Goal: Task Accomplishment & Management: Complete application form

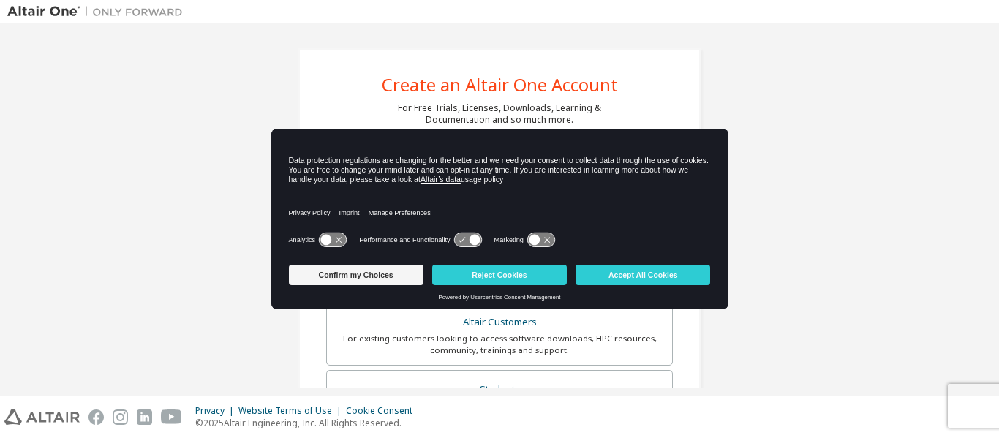
click at [339, 241] on g at bounding box center [332, 240] width 27 height 14
click at [468, 238] on icon at bounding box center [467, 240] width 27 height 14
click at [543, 241] on icon at bounding box center [540, 240] width 27 height 14
click at [474, 241] on icon at bounding box center [474, 240] width 11 height 11
click at [461, 239] on icon at bounding box center [461, 240] width 7 height 5
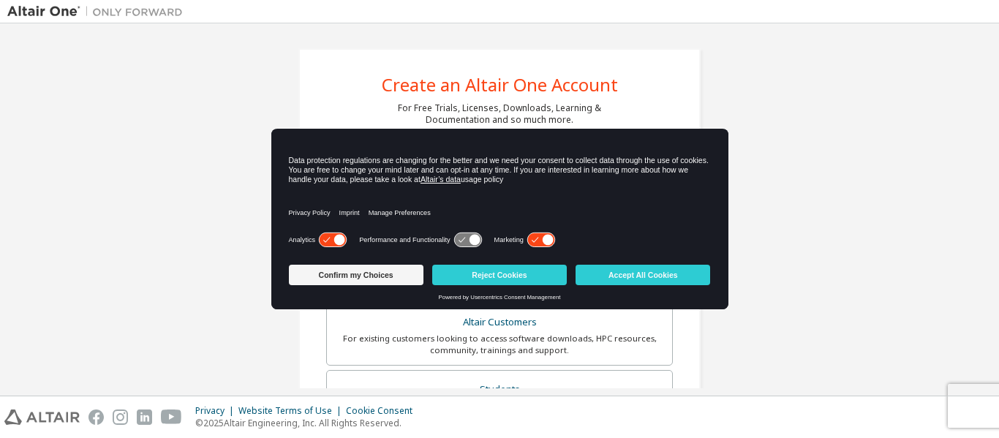
click at [455, 239] on icon at bounding box center [467, 240] width 27 height 14
click at [456, 238] on icon at bounding box center [467, 240] width 27 height 14
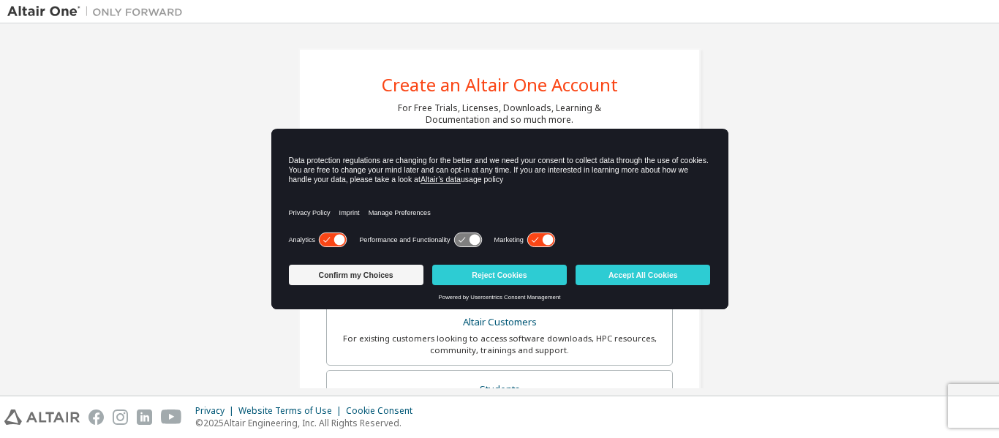
click at [456, 238] on icon at bounding box center [467, 240] width 27 height 14
click at [526, 242] on icon at bounding box center [540, 239] width 29 height 15
click at [623, 273] on button "Accept All Cookies" at bounding box center [642, 275] width 135 height 20
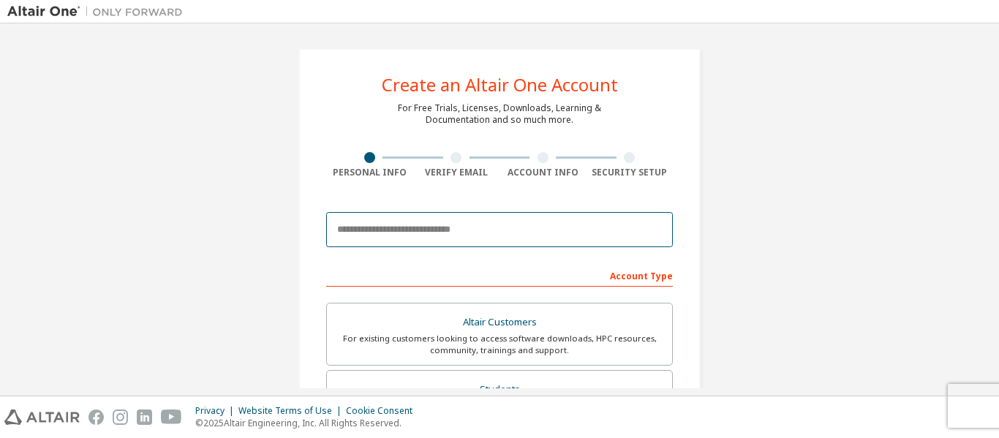
click at [415, 224] on input "email" at bounding box center [499, 229] width 347 height 35
type input "**********"
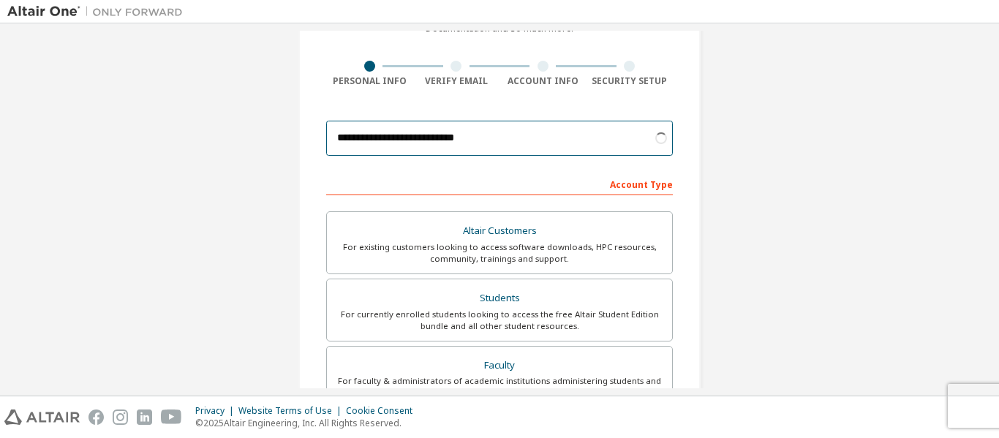
scroll to position [146, 0]
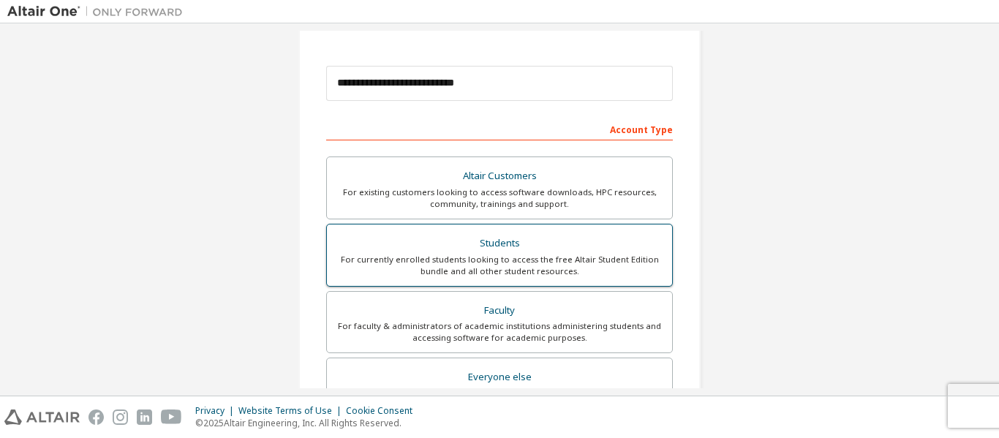
click at [422, 269] on div "For currently enrolled students looking to access the free Altair Student Editi…" at bounding box center [500, 265] width 328 height 23
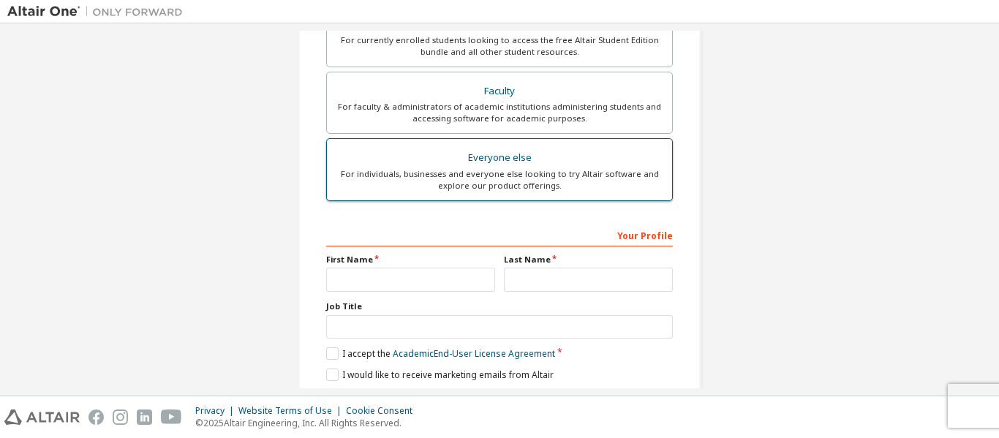
scroll to position [417, 0]
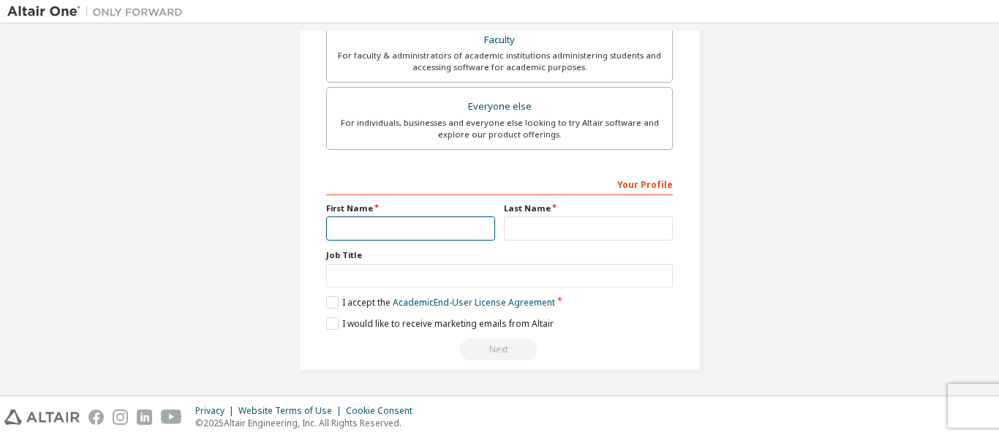
click at [357, 228] on input "text" at bounding box center [410, 228] width 169 height 24
type input "*******"
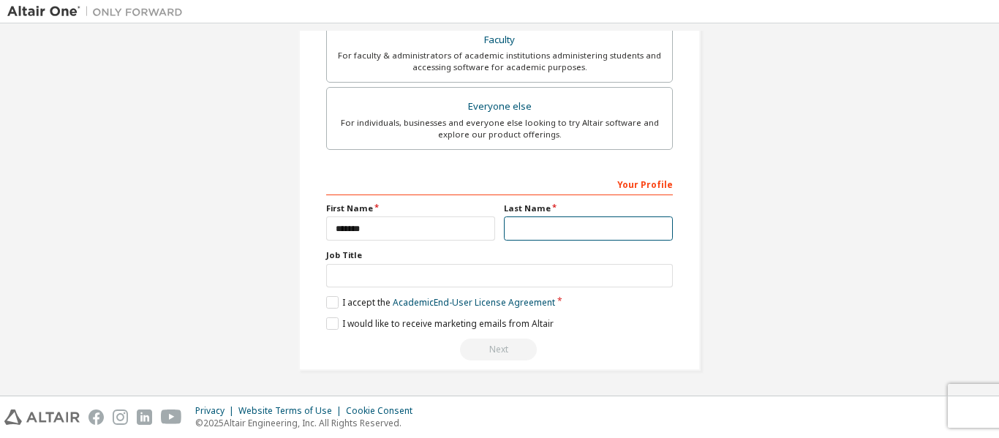
type input "****"
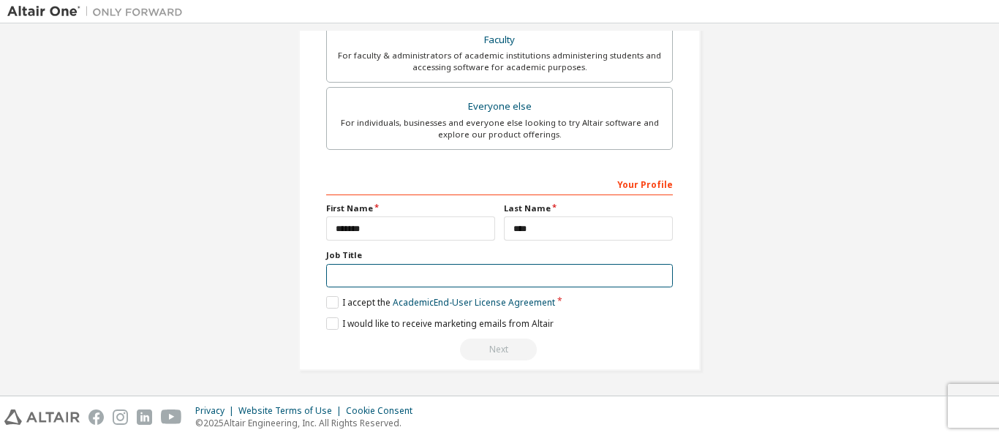
click at [355, 273] on input "text" at bounding box center [499, 276] width 347 height 24
type input "*******"
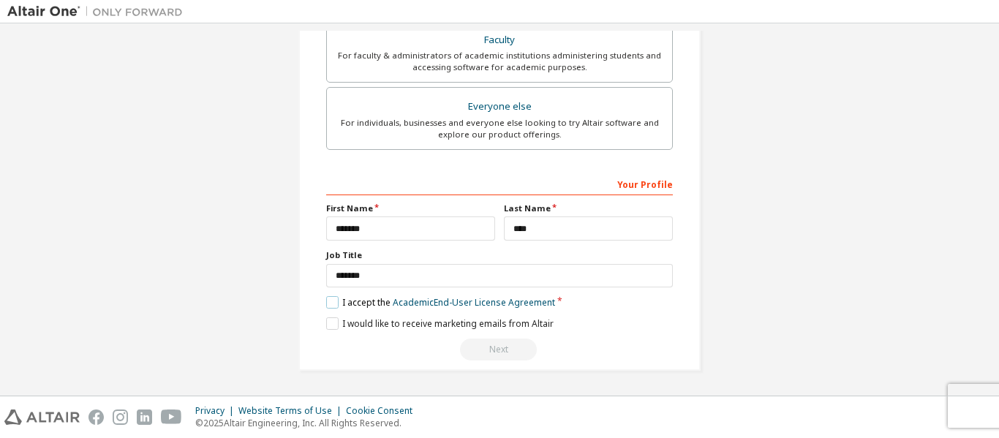
click at [332, 303] on label "I accept the Academic End-User License Agreement" at bounding box center [440, 302] width 229 height 12
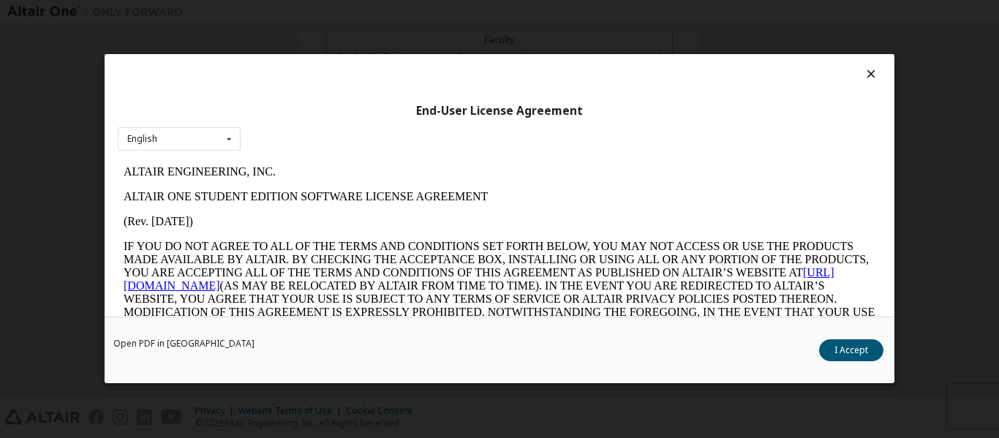
scroll to position [0, 0]
click at [209, 141] on div "English English" at bounding box center [179, 139] width 123 height 24
click at [850, 351] on button "I Accept" at bounding box center [851, 351] width 64 height 22
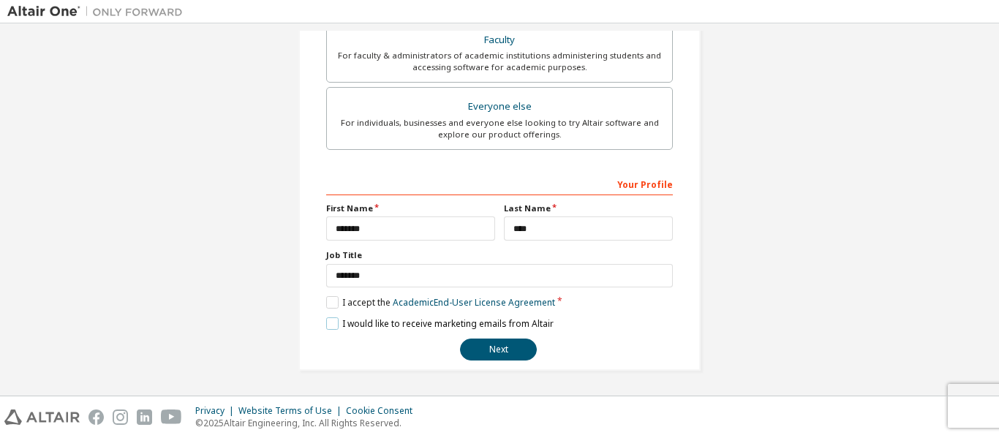
click at [327, 320] on label "I would like to receive marketing emails from Altair" at bounding box center [439, 323] width 227 height 12
click at [495, 352] on button "Next" at bounding box center [498, 350] width 77 height 22
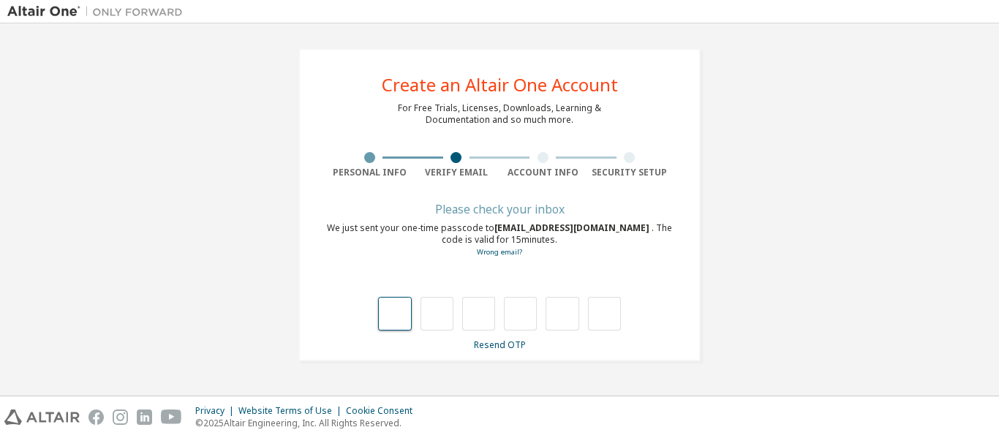
click at [388, 325] on input "text" at bounding box center [394, 314] width 33 height 34
type input "*"
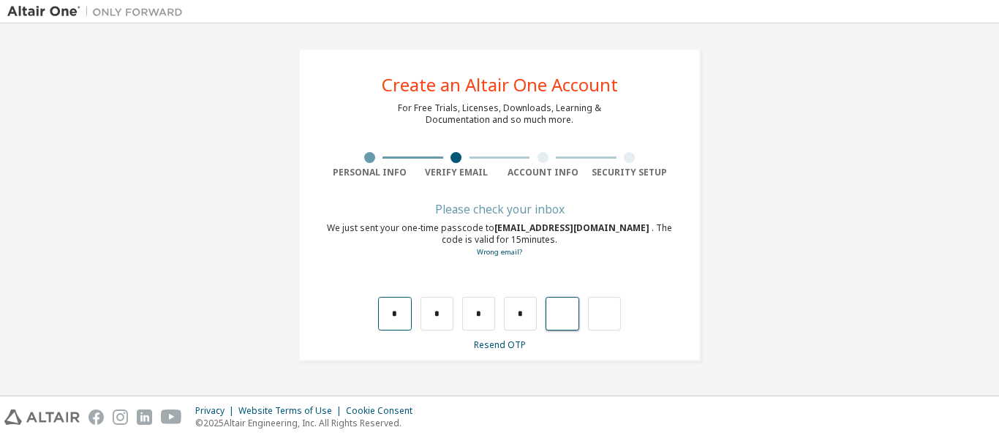
type input "*"
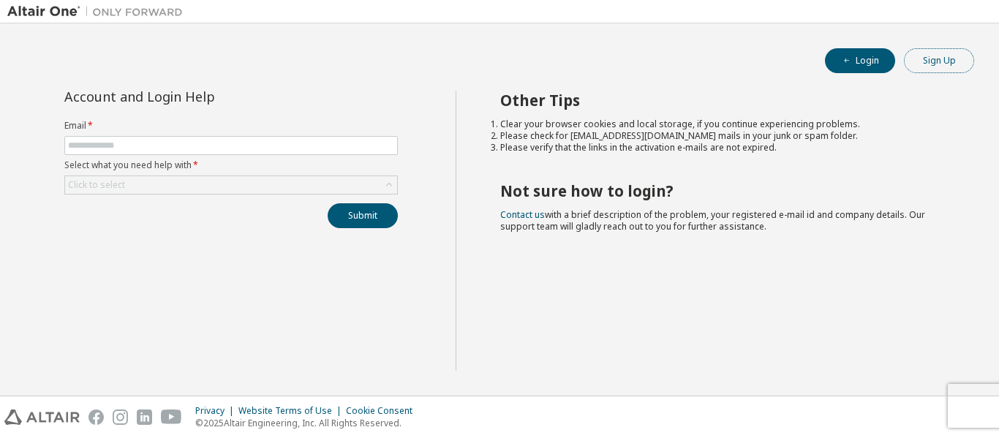
click at [948, 65] on button "Sign Up" at bounding box center [939, 60] width 70 height 25
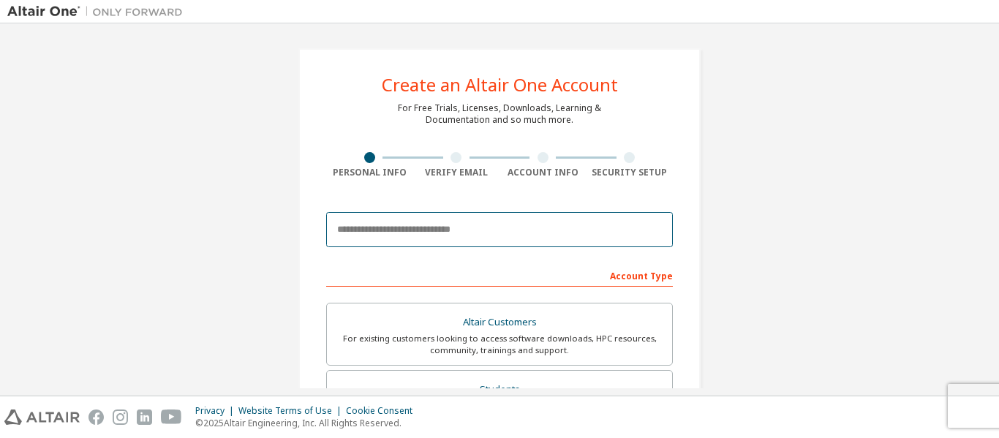
click at [353, 224] on input "email" at bounding box center [499, 229] width 347 height 35
type input "**********"
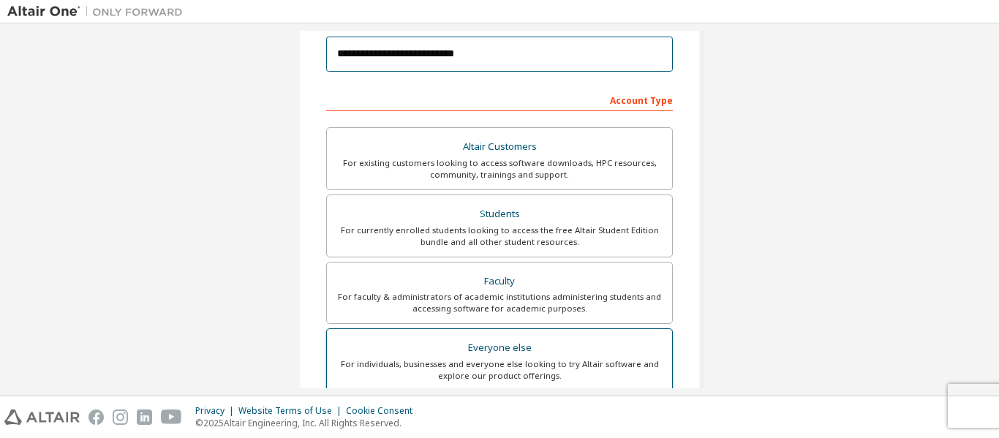
scroll to position [366, 0]
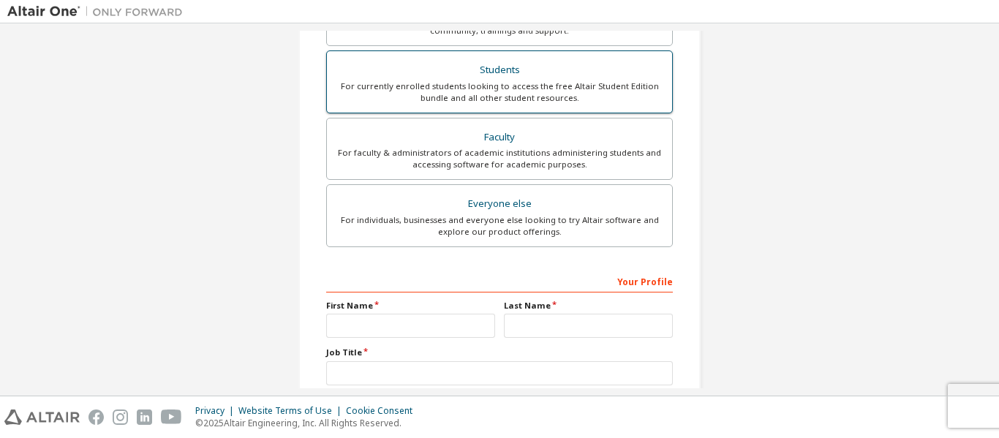
click at [483, 83] on div "For currently enrolled students looking to access the free Altair Student Editi…" at bounding box center [500, 91] width 328 height 23
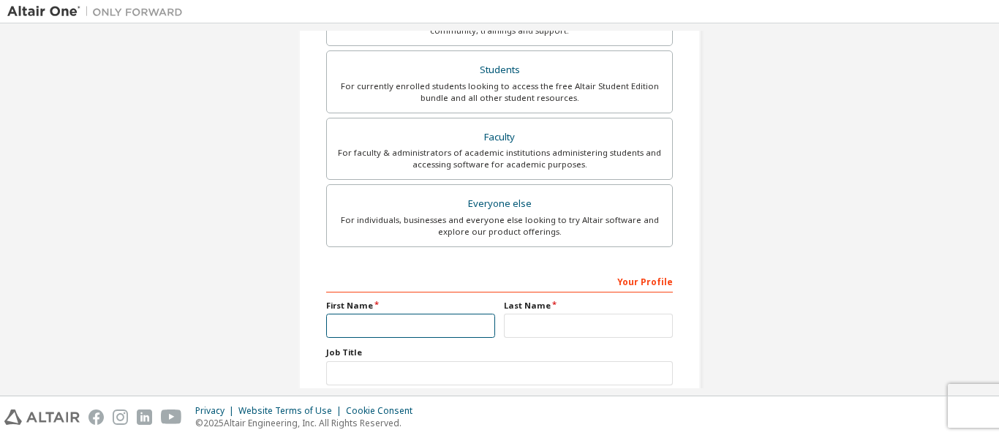
click at [417, 322] on input "text" at bounding box center [410, 326] width 169 height 24
type input "*******"
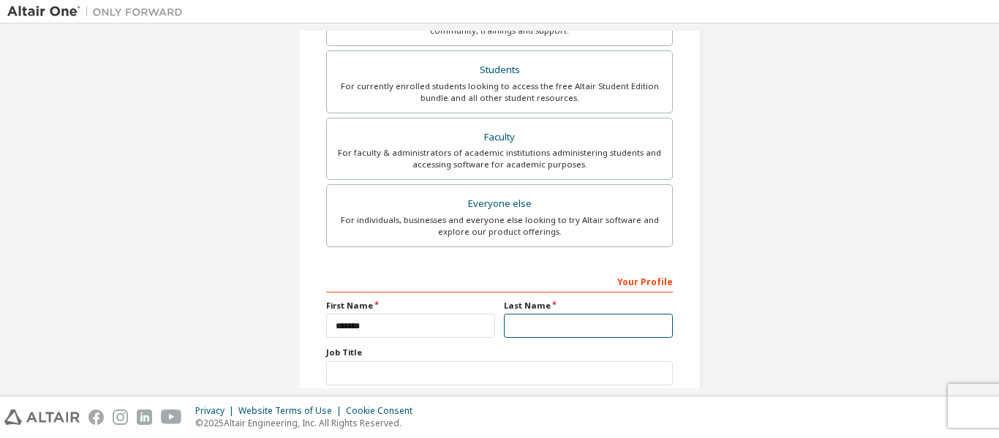
type input "****"
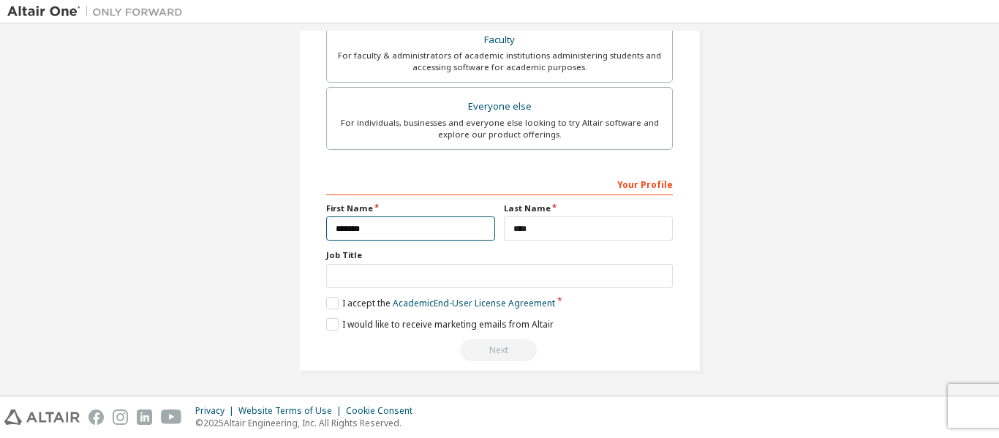
scroll to position [464, 0]
drag, startPoint x: 389, startPoint y: 288, endPoint x: 392, endPoint y: 277, distance: 11.4
click at [390, 282] on div "Your Profile First Name ******* Last Name **** Job Title Please provide State/P…" at bounding box center [499, 265] width 347 height 189
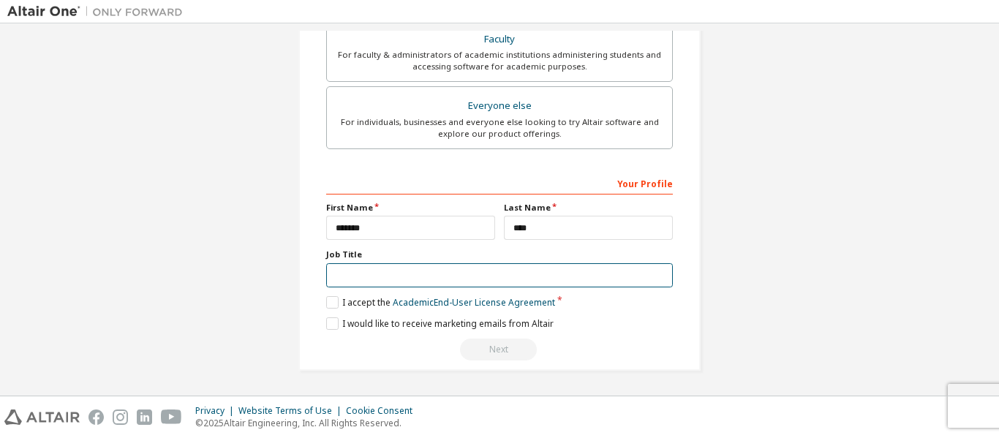
click at [392, 273] on input "text" at bounding box center [499, 275] width 347 height 24
type input "*******"
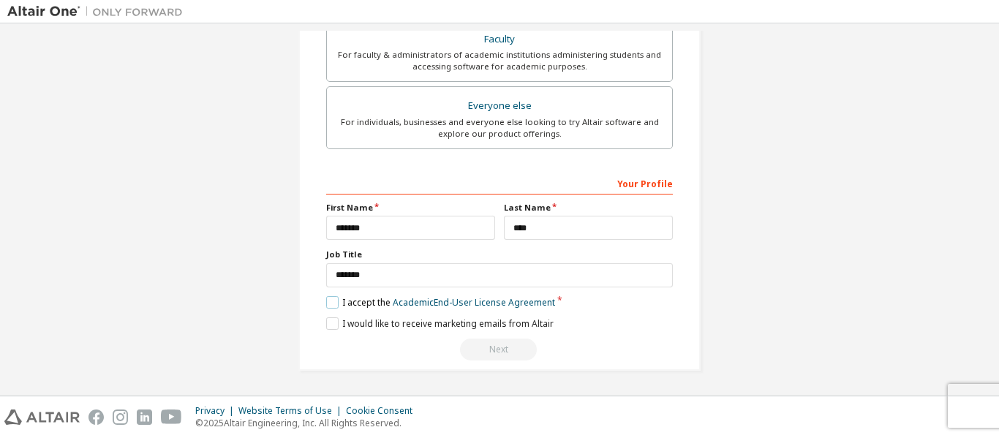
click at [330, 298] on label "I accept the Academic End-User License Agreement" at bounding box center [440, 302] width 229 height 12
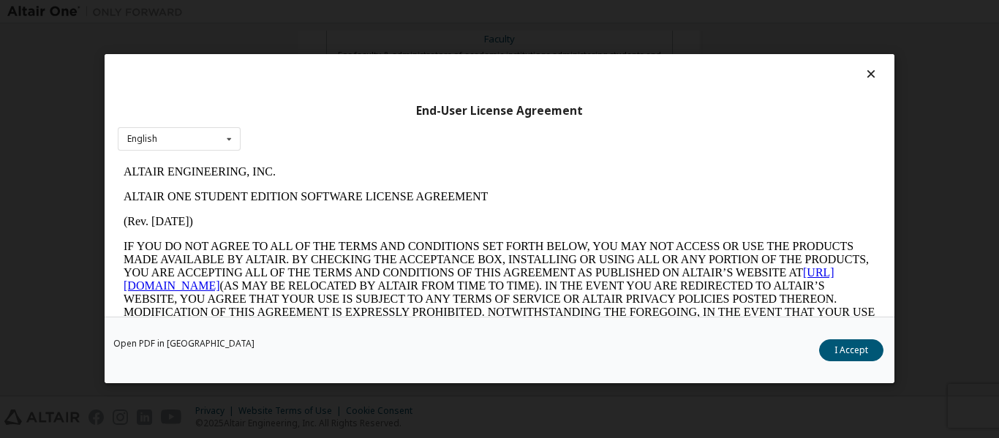
scroll to position [0, 0]
drag, startPoint x: 849, startPoint y: 344, endPoint x: 833, endPoint y: 344, distance: 15.4
click at [842, 344] on button "I Accept" at bounding box center [851, 351] width 64 height 22
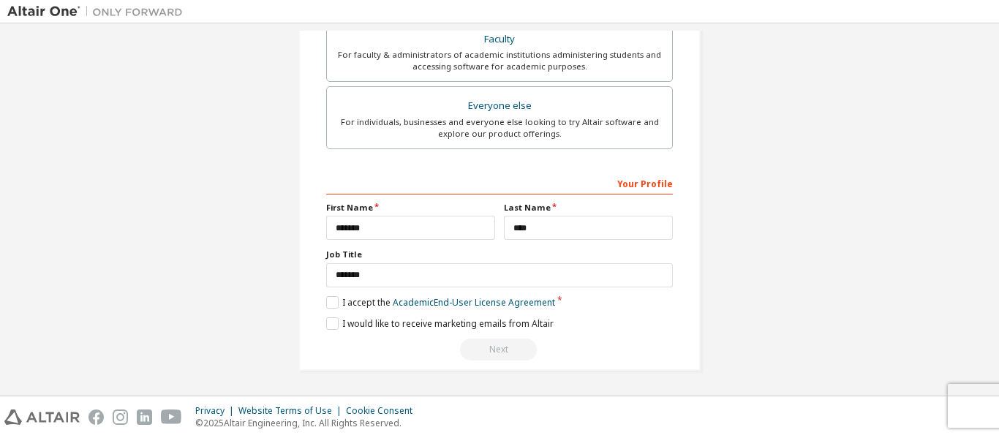
click at [327, 330] on div "**********" at bounding box center [499, 265] width 347 height 189
click at [328, 322] on label "I would like to receive marketing emails from Altair" at bounding box center [439, 323] width 227 height 12
click at [504, 351] on div "Next" at bounding box center [499, 350] width 347 height 22
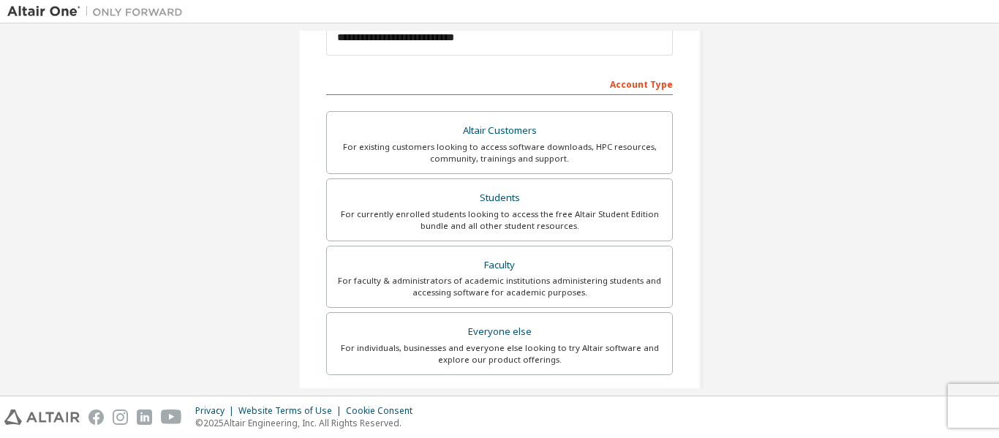
scroll to position [244, 0]
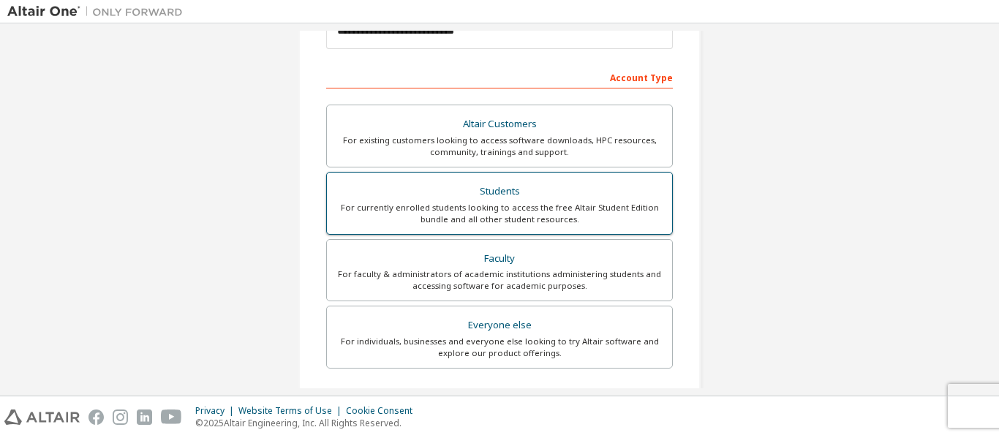
click at [461, 191] on div "Students" at bounding box center [500, 191] width 328 height 20
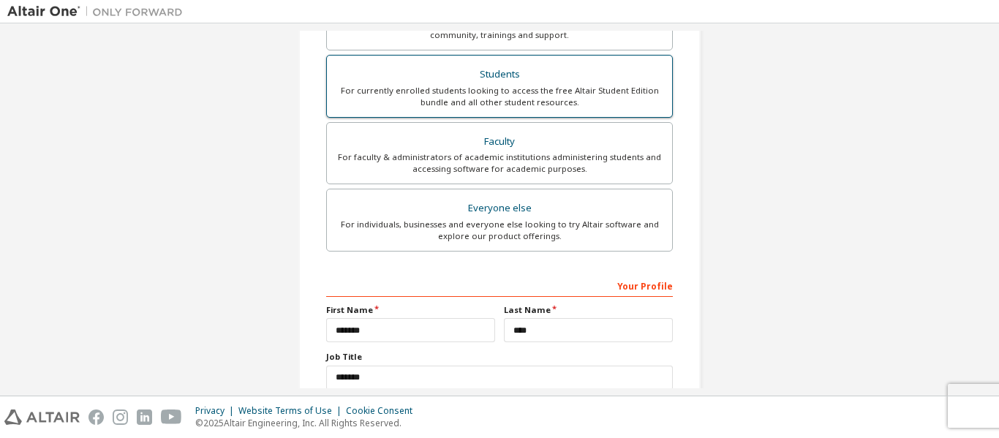
scroll to position [464, 0]
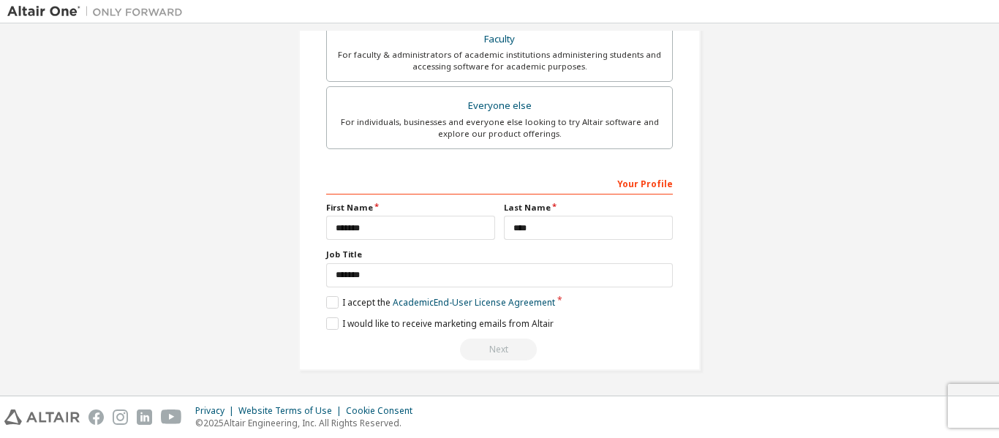
click at [499, 348] on div "Next" at bounding box center [499, 350] width 347 height 22
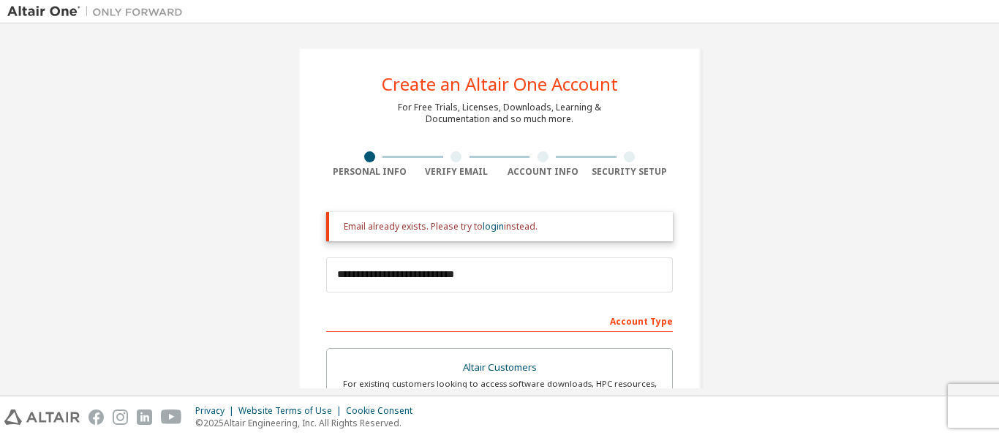
scroll to position [0, 0]
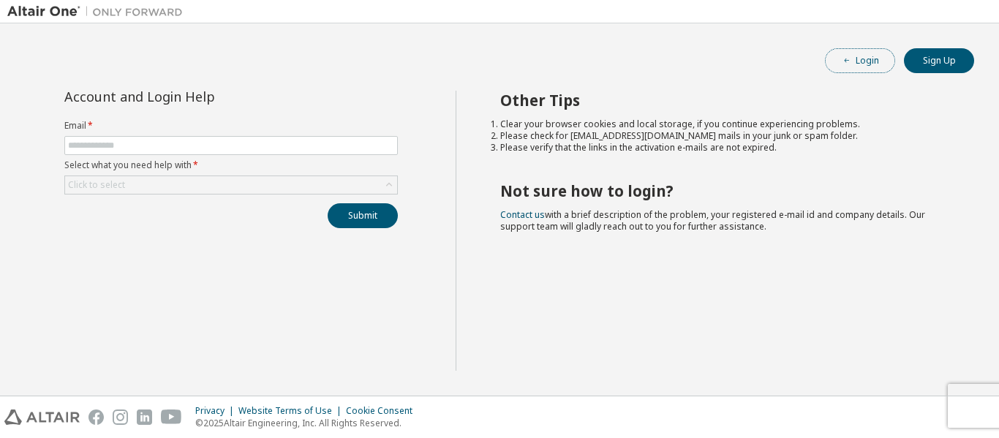
click at [842, 58] on icon "button" at bounding box center [846, 60] width 9 height 9
